Goal: Check status

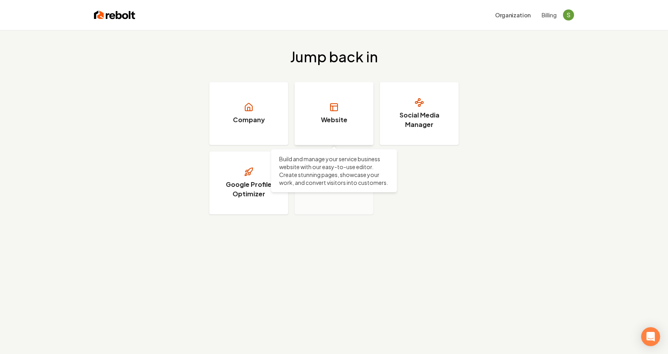
click at [337, 113] on link "Website" at bounding box center [333, 113] width 79 height 63
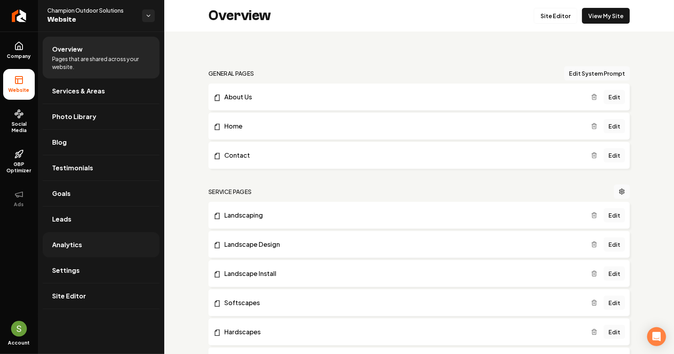
click at [94, 242] on link "Analytics" at bounding box center [101, 244] width 117 height 25
